Goal: Transaction & Acquisition: Purchase product/service

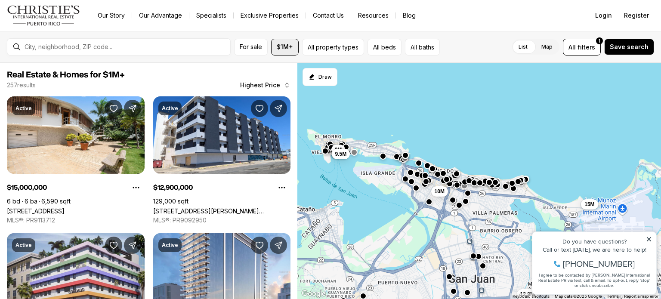
click at [291, 49] on span "$1M+" at bounding box center [285, 46] width 16 height 7
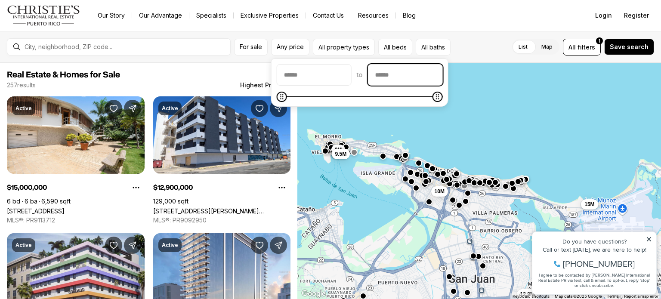
click at [422, 78] on input "priceMax" at bounding box center [405, 75] width 74 height 21
type input "********"
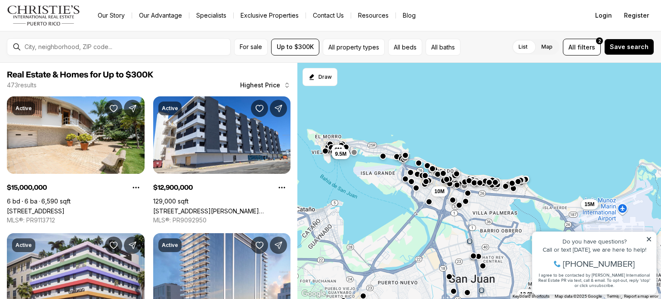
click at [482, 108] on div "12.9M 15M 10M 9M 9.5M" at bounding box center [479, 181] width 364 height 237
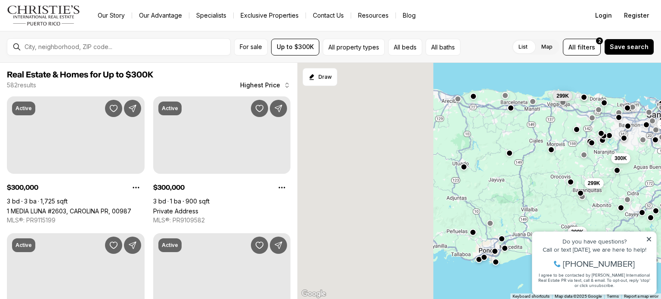
drag, startPoint x: 417, startPoint y: 158, endPoint x: 566, endPoint y: 136, distance: 150.1
click at [566, 136] on div "300K 299K 299K 300K 300K 300K 299K 299K" at bounding box center [479, 181] width 364 height 237
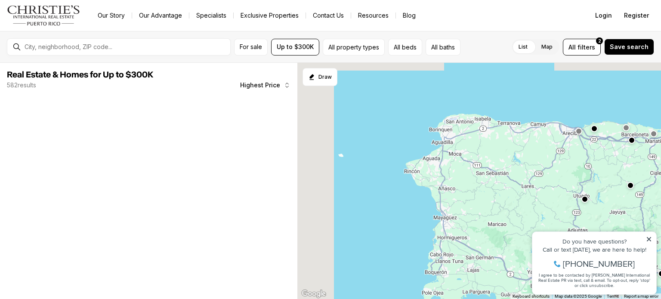
drag, startPoint x: 459, startPoint y: 171, endPoint x: 551, endPoint y: 185, distance: 92.7
click at [551, 185] on div "299K 300K 300K 300K 299K 299K" at bounding box center [479, 181] width 364 height 237
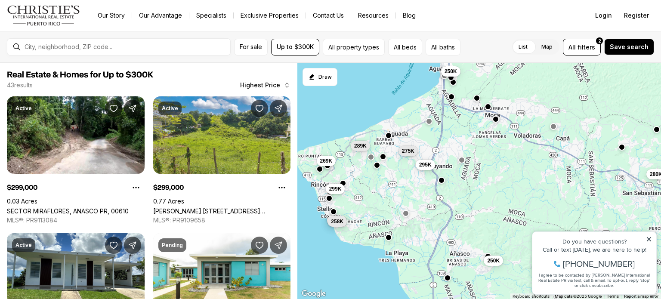
click at [427, 165] on span "295K" at bounding box center [425, 164] width 12 height 7
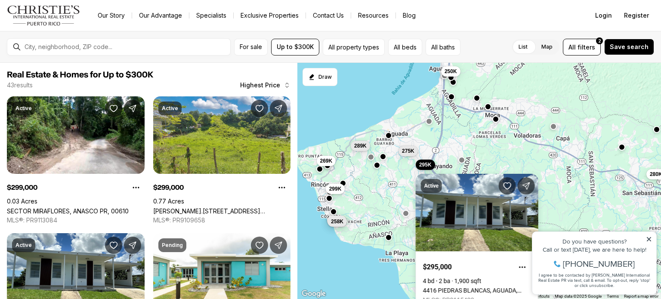
click at [466, 287] on link "4416 PIEDRAS BLANCAS, AGUADA, AGUADA PR, 00602" at bounding box center [477, 290] width 108 height 7
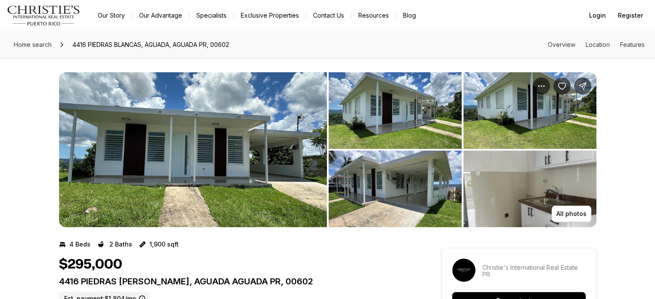
click at [225, 167] on img "View image gallery" at bounding box center [193, 149] width 268 height 155
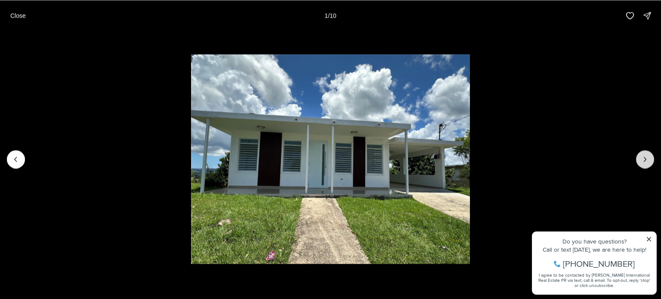
click at [650, 160] on button "Next slide" at bounding box center [645, 159] width 18 height 18
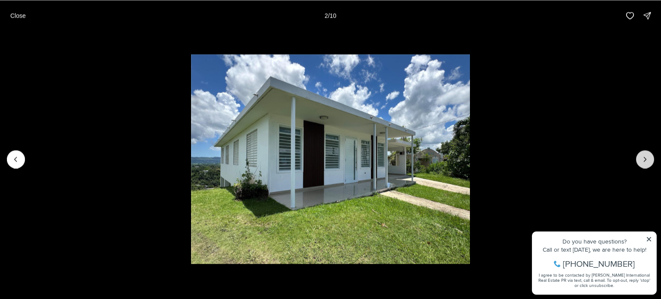
click at [650, 160] on button "Next slide" at bounding box center [645, 159] width 18 height 18
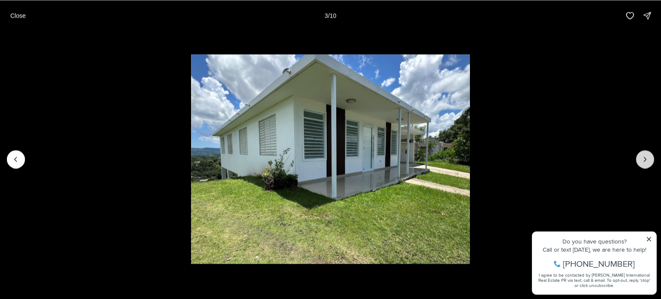
click at [650, 160] on button "Next slide" at bounding box center [645, 159] width 18 height 18
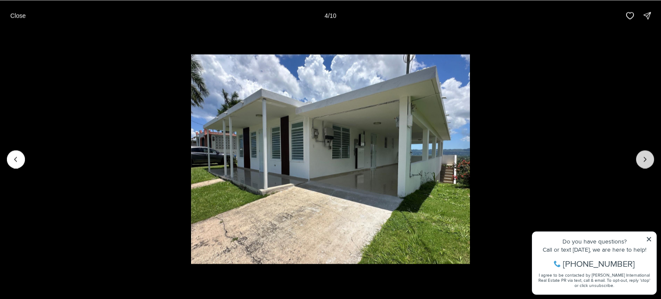
click at [650, 160] on button "Next slide" at bounding box center [645, 159] width 18 height 18
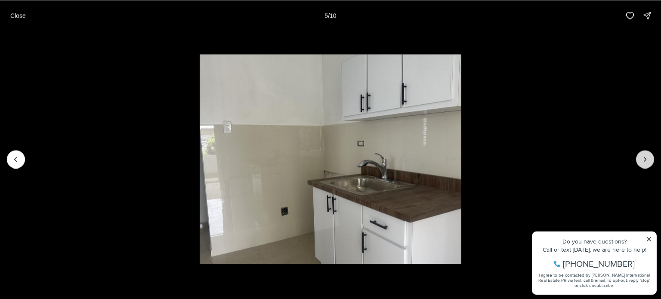
click at [650, 160] on button "Next slide" at bounding box center [645, 159] width 18 height 18
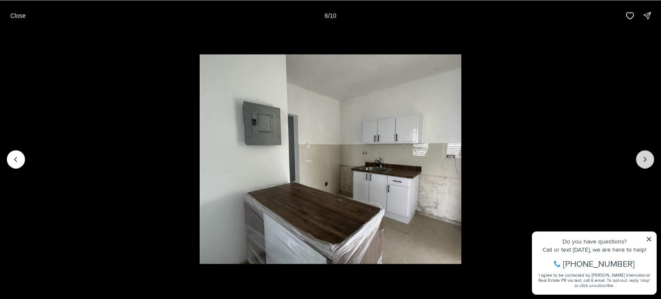
click at [650, 160] on button "Next slide" at bounding box center [645, 159] width 18 height 18
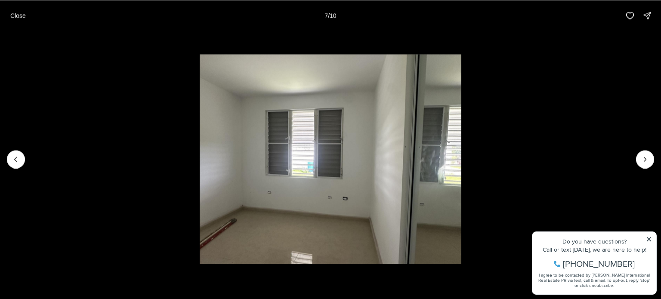
click at [654, 161] on li "7 of 10" at bounding box center [330, 159] width 661 height 256
click at [651, 160] on button "Next slide" at bounding box center [645, 159] width 18 height 18
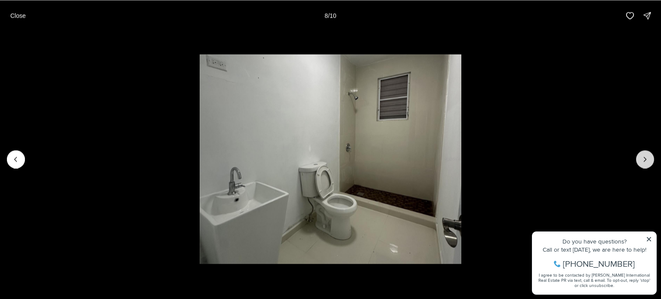
click at [651, 160] on button "Next slide" at bounding box center [645, 159] width 18 height 18
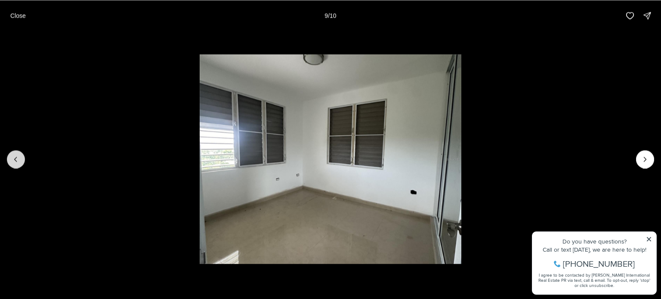
click at [21, 158] on button "Previous slide" at bounding box center [16, 159] width 18 height 18
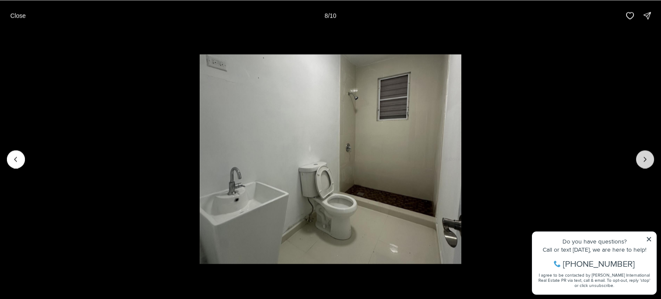
click at [649, 156] on icon "Next slide" at bounding box center [645, 159] width 9 height 9
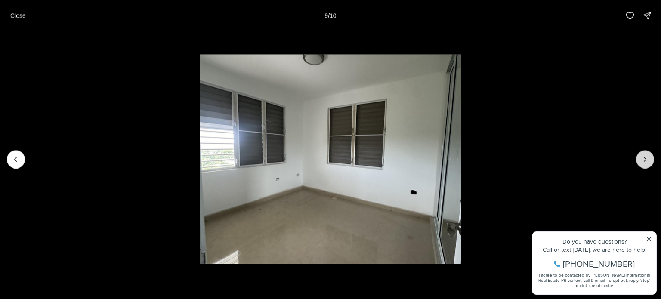
click at [649, 156] on icon "Next slide" at bounding box center [645, 159] width 9 height 9
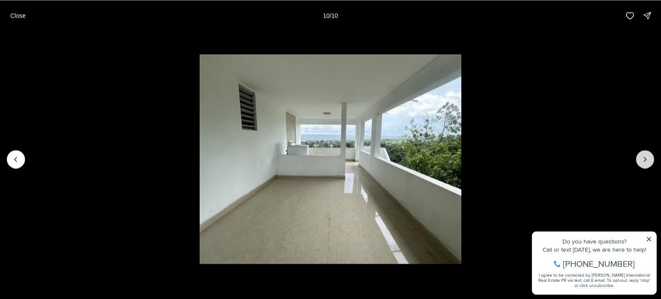
click at [649, 156] on div at bounding box center [645, 159] width 18 height 18
click at [645, 161] on div at bounding box center [645, 159] width 18 height 18
click at [17, 19] on p "Close" at bounding box center [17, 15] width 15 height 7
